Goal: Task Accomplishment & Management: Manage account settings

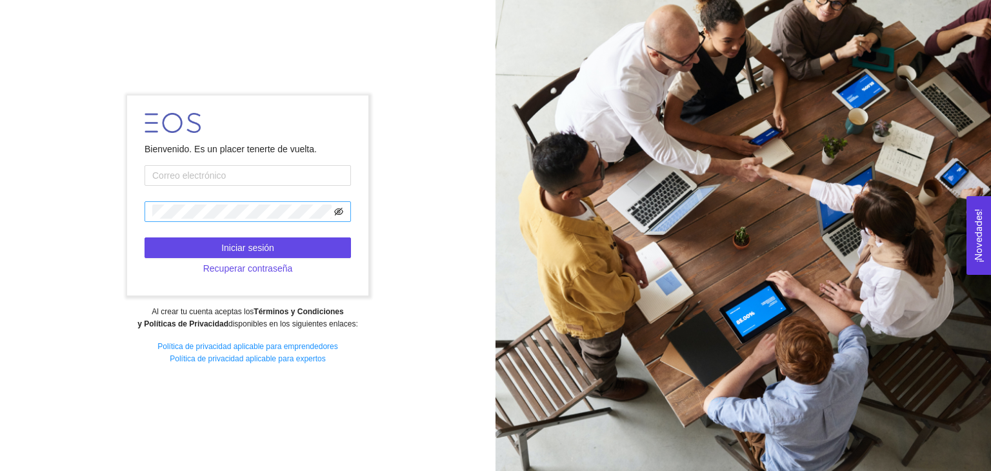
type input "[EMAIL_ADDRESS][DOMAIN_NAME]"
click at [336, 213] on icon "eye-invisible" at bounding box center [339, 212] width 9 height 8
click at [336, 213] on icon "eye" at bounding box center [339, 211] width 9 height 6
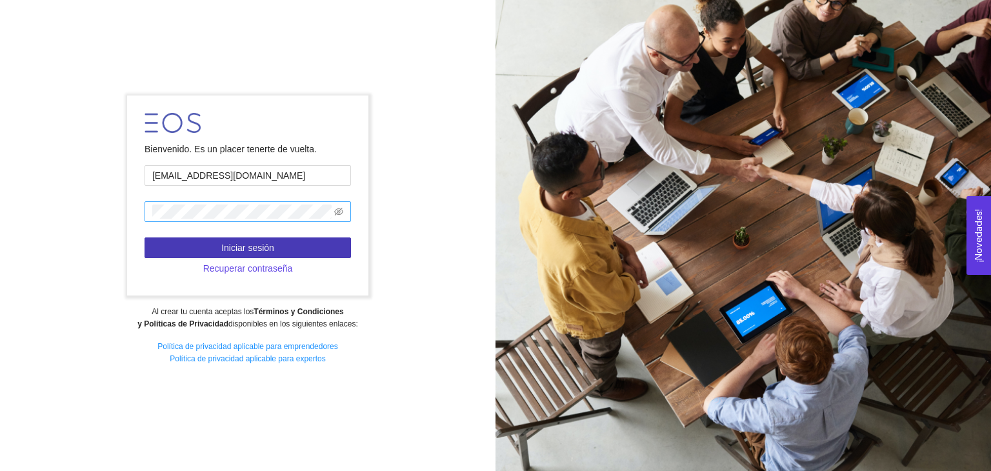
click at [321, 250] on button "Iniciar sesión" at bounding box center [248, 248] width 207 height 21
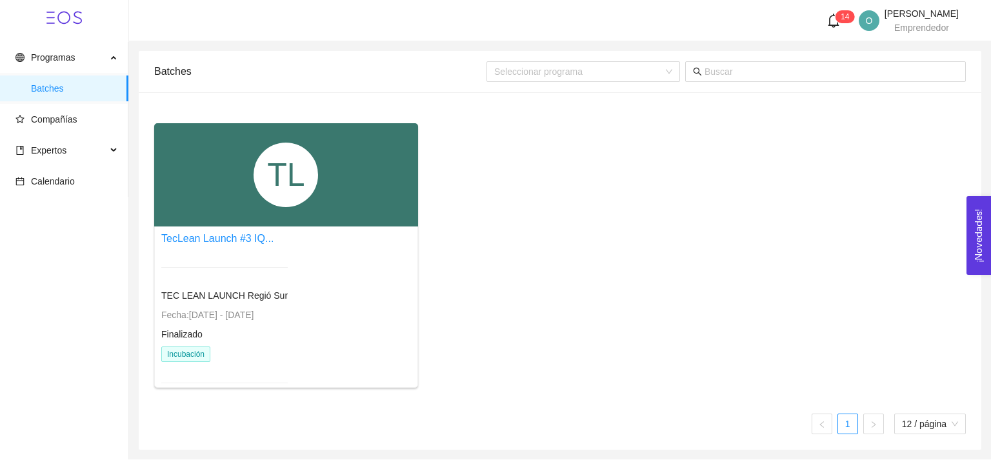
click at [827, 26] on icon "bell" at bounding box center [834, 21] width 14 height 14
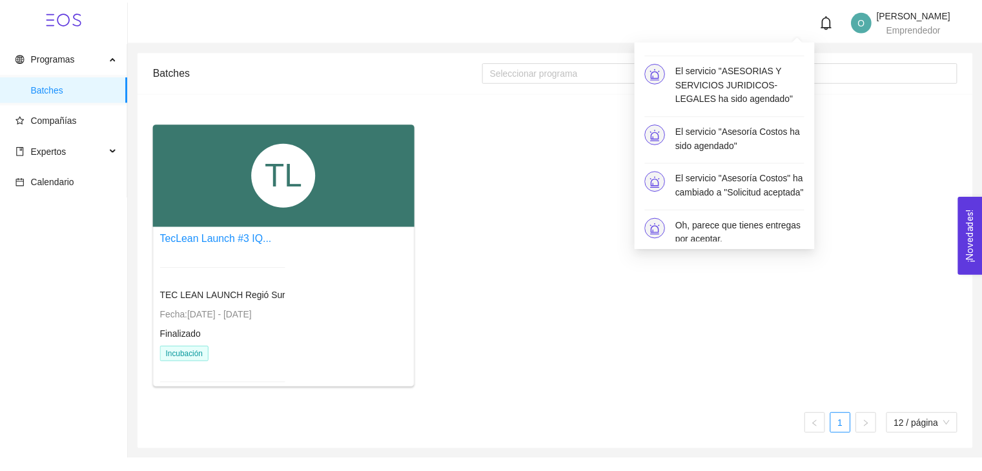
scroll to position [648, 0]
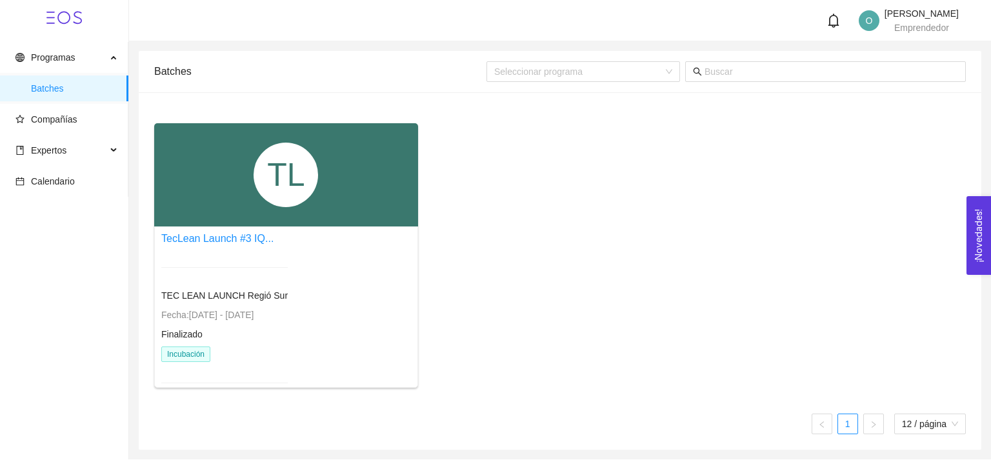
click at [512, 152] on div "TL TecLean Launch #3 IQ... TEC LEAN LAUNCH Regió Sur Fecha: [DATE] - [DATE] Fin…" at bounding box center [560, 260] width 822 height 275
click at [85, 147] on span "Expertos" at bounding box center [60, 150] width 91 height 26
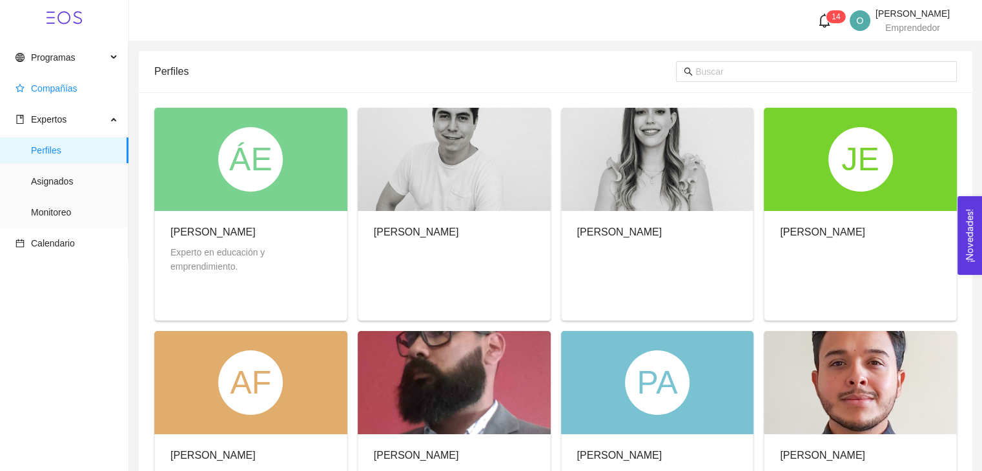
click at [80, 89] on span "Compañías" at bounding box center [66, 89] width 103 height 26
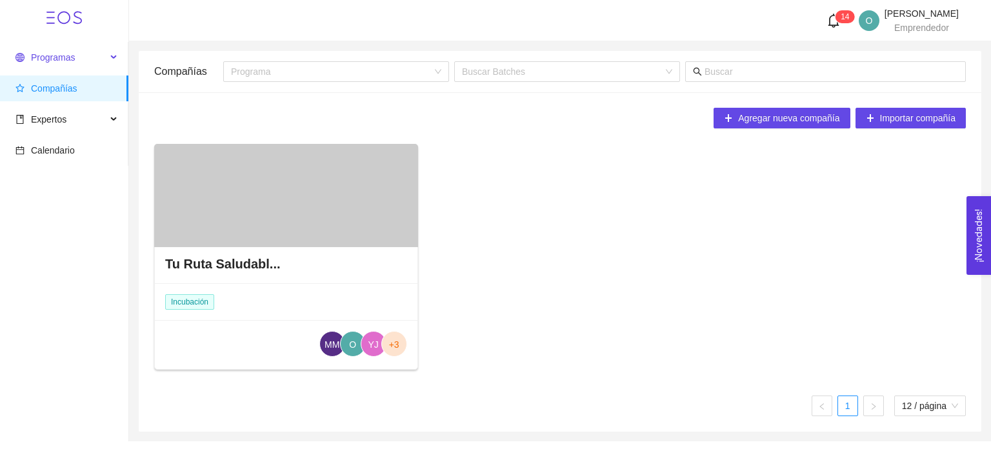
click at [92, 56] on span "Programas" at bounding box center [60, 58] width 91 height 26
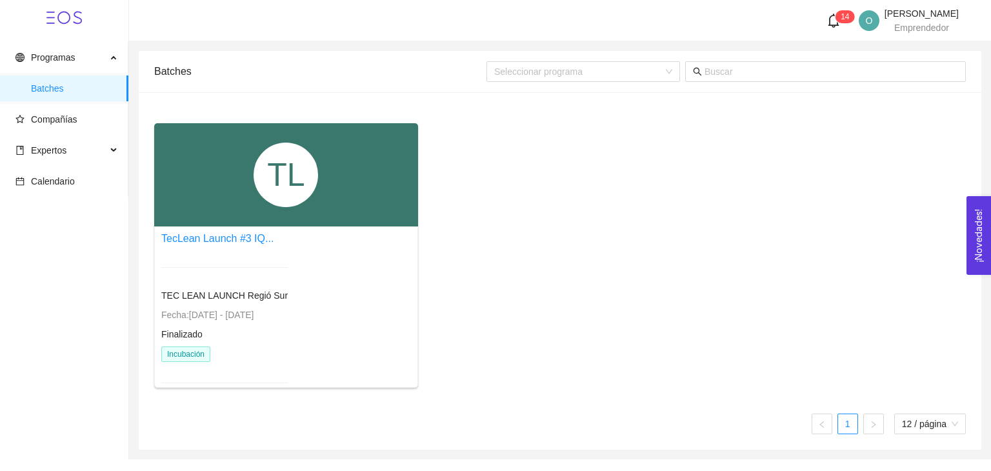
click at [195, 170] on div "TL" at bounding box center [286, 174] width 264 height 103
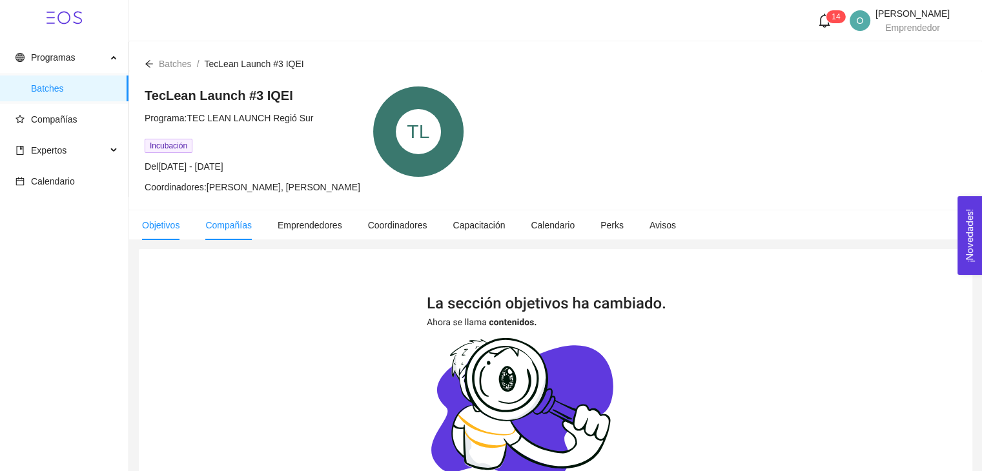
click at [232, 227] on span "Compañías" at bounding box center [228, 225] width 46 height 10
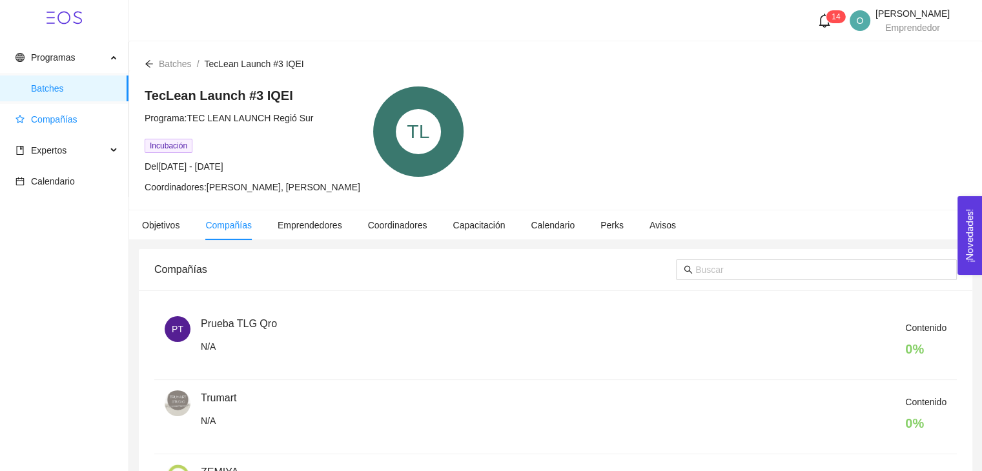
click at [86, 127] on span "Compañías" at bounding box center [66, 120] width 103 height 26
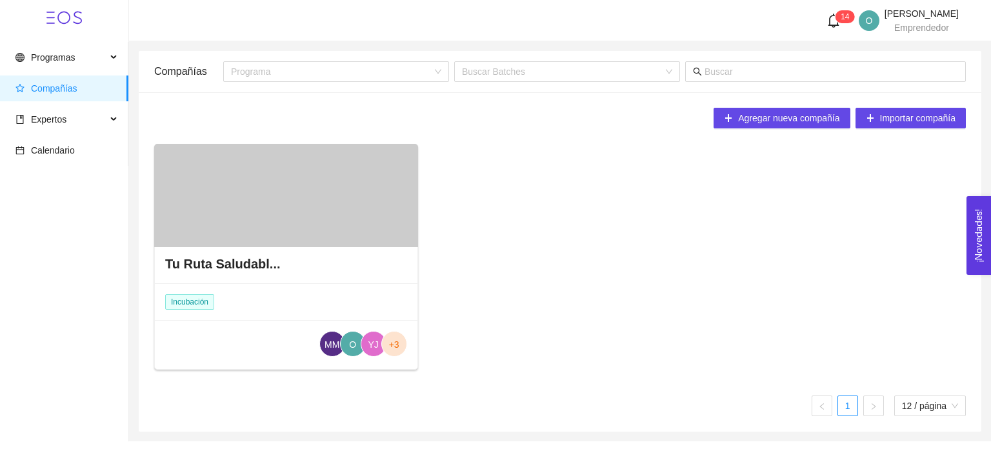
click at [259, 221] on div at bounding box center [286, 195] width 264 height 103
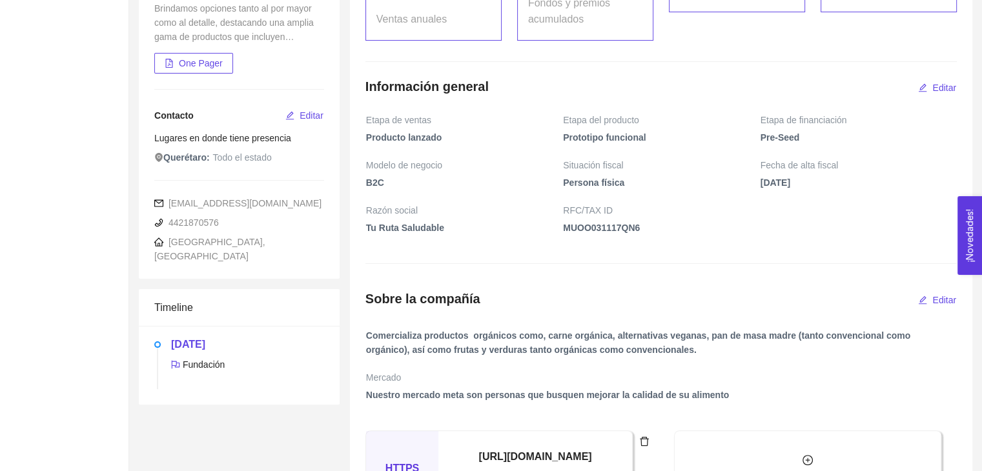
scroll to position [221, 0]
click at [216, 221] on span "4421870576" at bounding box center [186, 222] width 65 height 10
click at [194, 222] on span "4421870576" at bounding box center [186, 222] width 65 height 10
click at [314, 119] on span "Editar" at bounding box center [312, 115] width 24 height 14
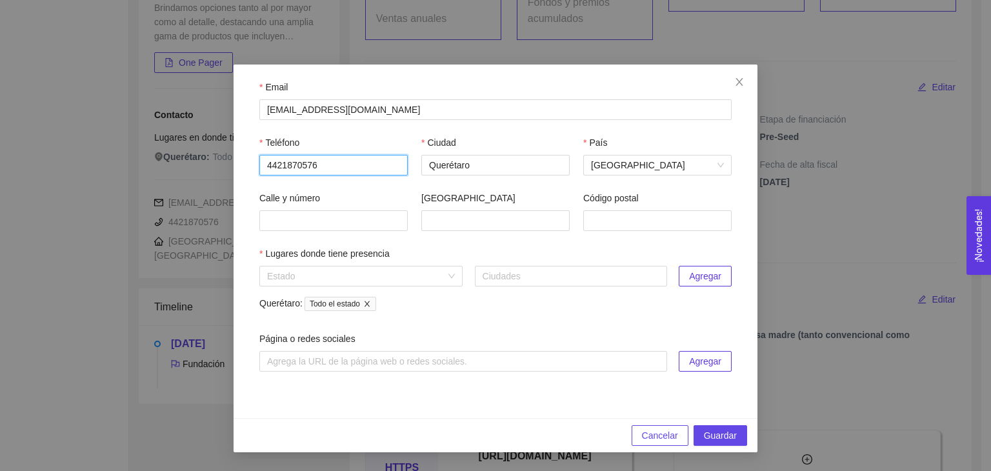
click at [295, 166] on input "4421870576" at bounding box center [333, 165] width 148 height 21
type input "4421860576"
click at [714, 440] on span "Guardar" at bounding box center [720, 436] width 33 height 14
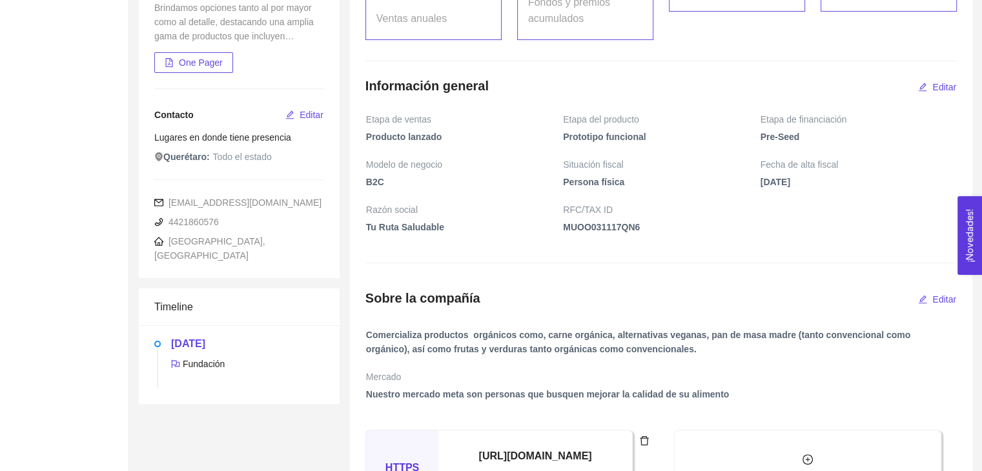
scroll to position [0, 0]
